Goal: Transaction & Acquisition: Download file/media

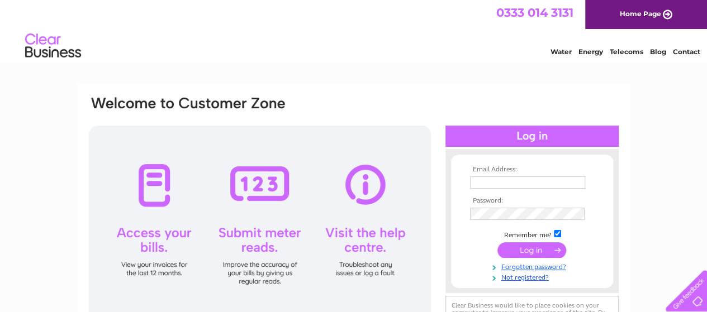
type input "[EMAIL_ADDRESS][PERSON_NAME][DOMAIN_NAME]"
click at [526, 250] on input "submit" at bounding box center [531, 250] width 69 height 16
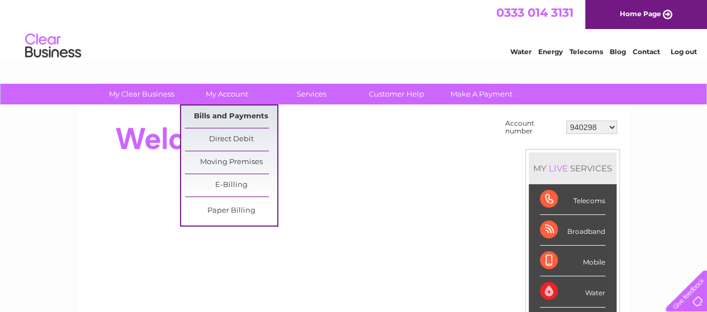
click at [224, 115] on link "Bills and Payments" at bounding box center [231, 117] width 92 height 22
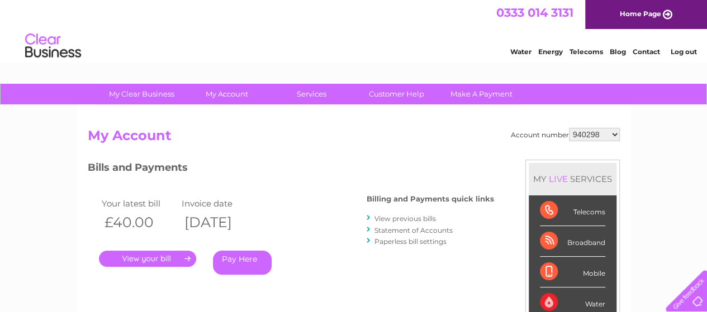
click at [399, 218] on link "View previous bills" at bounding box center [404, 219] width 61 height 8
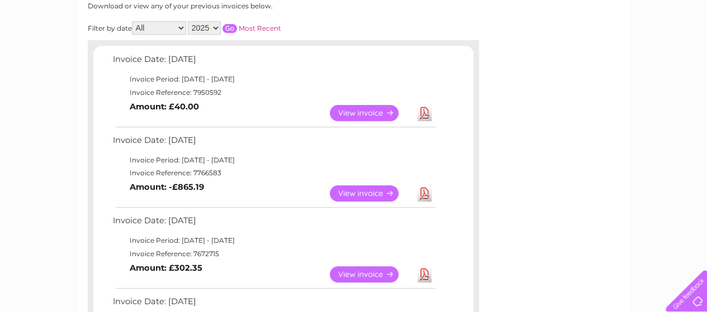
scroll to position [168, 0]
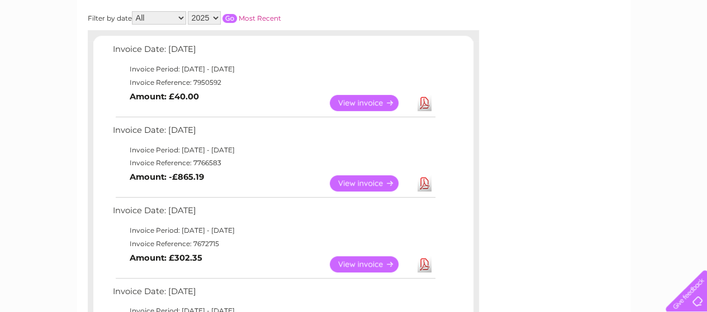
click at [423, 103] on link "Download" at bounding box center [424, 103] width 14 height 16
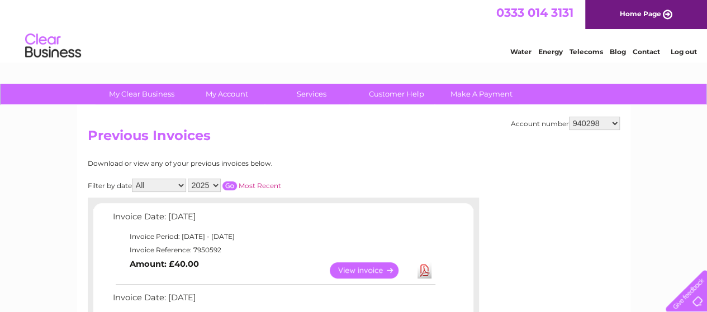
click at [613, 123] on select "940298 940299 940650 947393 947396 955958 956757 959857 960327 966667 969503 97…" at bounding box center [594, 123] width 51 height 13
select select "940299"
click at [569, 117] on select "940298 940299 940650 947393 947396 955958 956757 959857 960327 966667 969503 97…" at bounding box center [594, 123] width 51 height 13
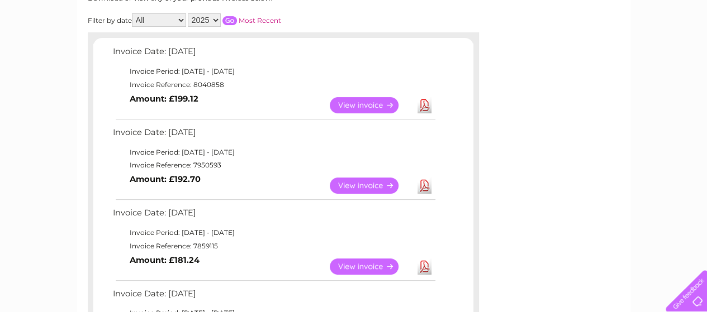
scroll to position [168, 0]
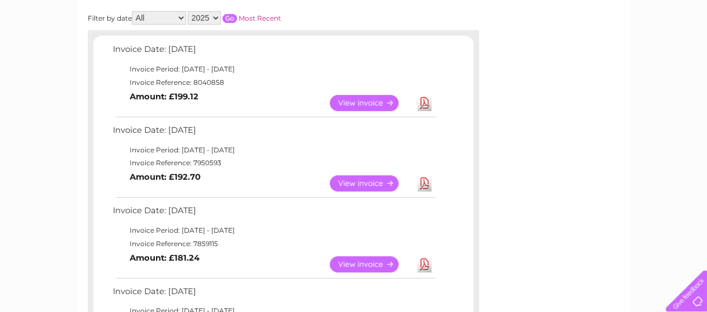
click at [423, 103] on link "Download" at bounding box center [424, 103] width 14 height 16
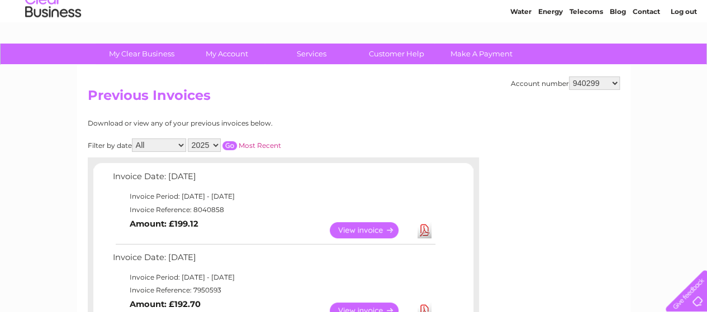
scroll to position [56, 0]
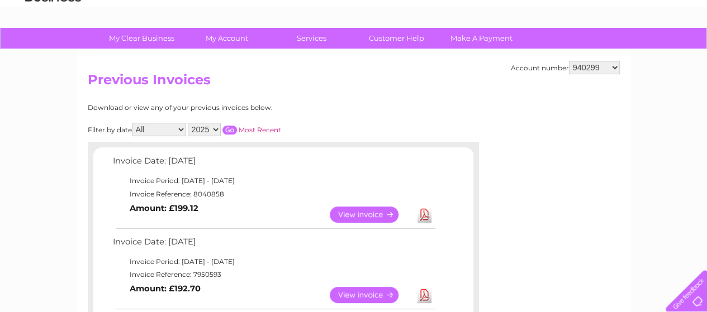
click at [614, 64] on select "940298 940299 940650 947393 947396 955958 956757 959857 960327 966667 969503 97…" at bounding box center [594, 67] width 51 height 13
select select "30267664"
click at [569, 61] on select "940298 940299 940650 947393 947396 955958 956757 959857 960327 966667 969503 97…" at bounding box center [594, 67] width 51 height 13
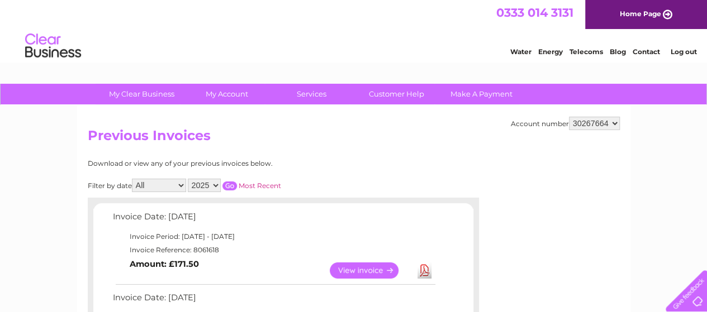
scroll to position [112, 0]
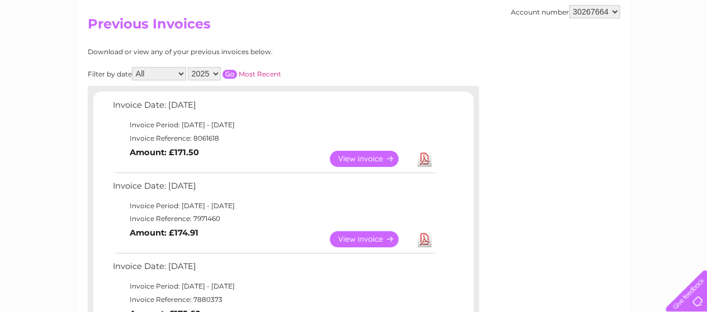
click at [423, 159] on link "Download" at bounding box center [424, 159] width 14 height 16
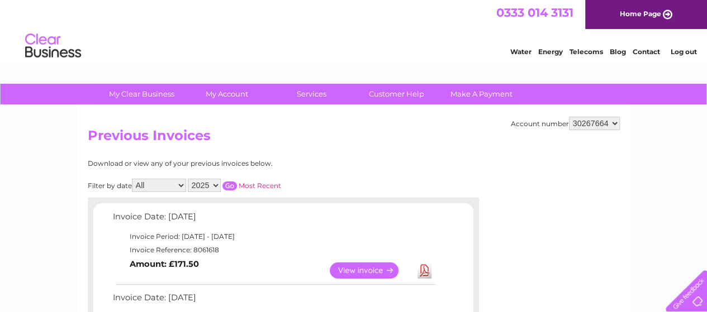
click at [676, 48] on link "Log out" at bounding box center [683, 51] width 26 height 8
click at [677, 52] on link "Log out" at bounding box center [683, 51] width 26 height 8
